Goal: Task Accomplishment & Management: Manage account settings

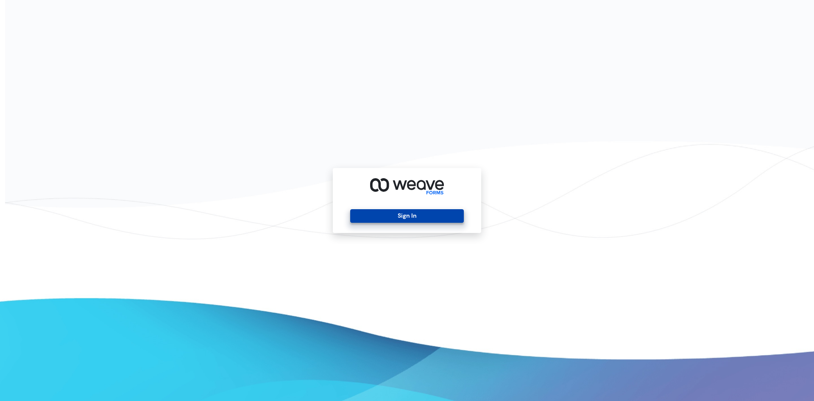
click at [404, 221] on button "Sign In" at bounding box center [406, 216] width 113 height 14
click at [385, 215] on button "Sign In" at bounding box center [406, 216] width 113 height 14
